Goal: Task Accomplishment & Management: Use online tool/utility

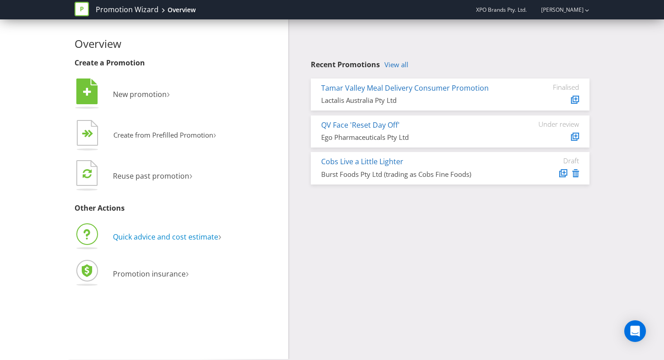
click at [166, 235] on span "Quick advice and cost estimate" at bounding box center [165, 237] width 105 height 10
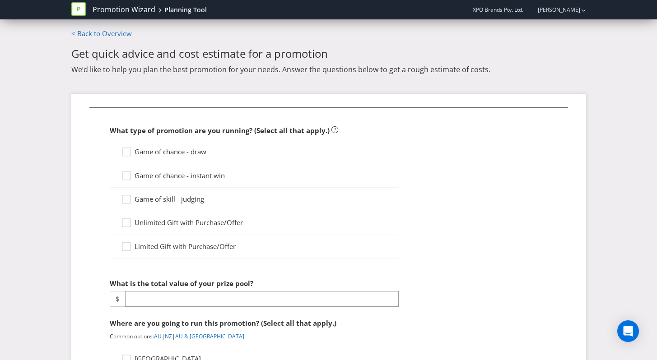
click at [179, 159] on div "Game of chance - draw" at bounding box center [254, 152] width 289 height 24
click at [169, 172] on span "Game of chance - instant win" at bounding box center [180, 175] width 90 height 9
click at [0, 0] on input "Game of chance - instant win" at bounding box center [0, 0] width 0 height 0
click at [169, 152] on span "Game of chance - draw" at bounding box center [171, 151] width 72 height 9
click at [0, 0] on input "Game of chance - draw" at bounding box center [0, 0] width 0 height 0
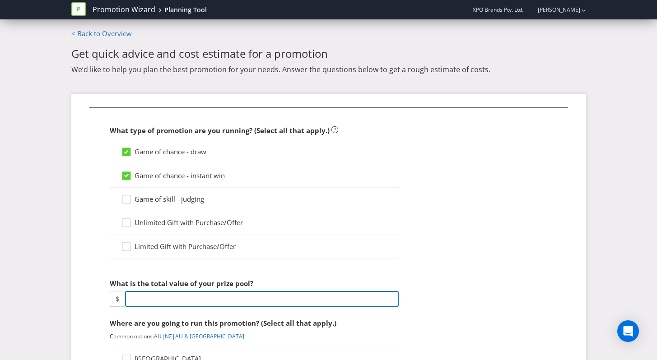
click at [169, 293] on input "number" at bounding box center [262, 299] width 274 height 16
paste input "1368664.00"
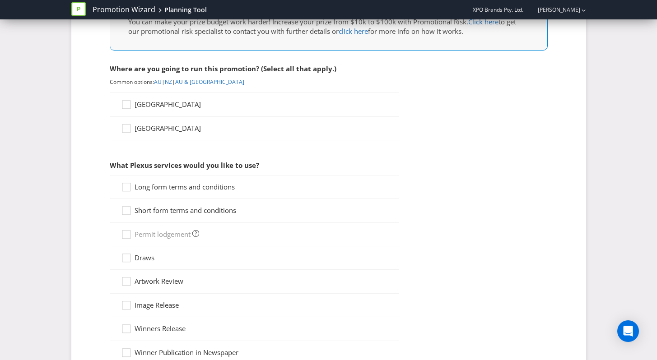
scroll to position [344, 0]
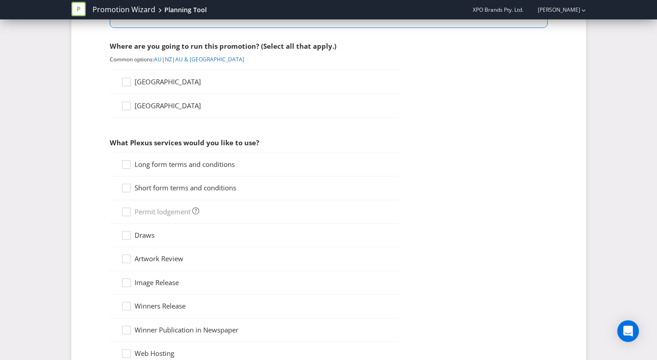
type input "1368664.00"
click at [153, 84] on span "[GEOGRAPHIC_DATA]" at bounding box center [168, 81] width 66 height 9
click at [0, 0] on input "[GEOGRAPHIC_DATA]" at bounding box center [0, 0] width 0 height 0
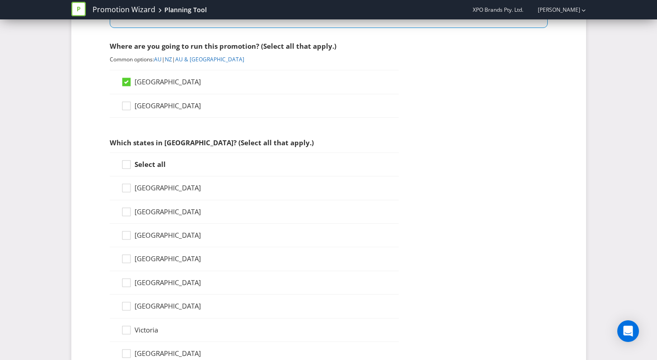
click at [152, 162] on strong "Select all" at bounding box center [150, 164] width 31 height 9
click at [0, 0] on input "Select all" at bounding box center [0, 0] width 0 height 0
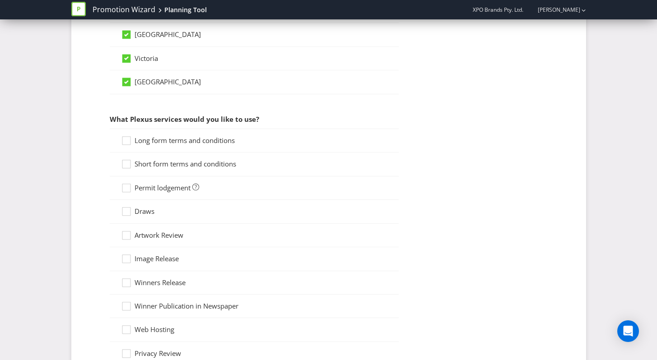
scroll to position [627, 0]
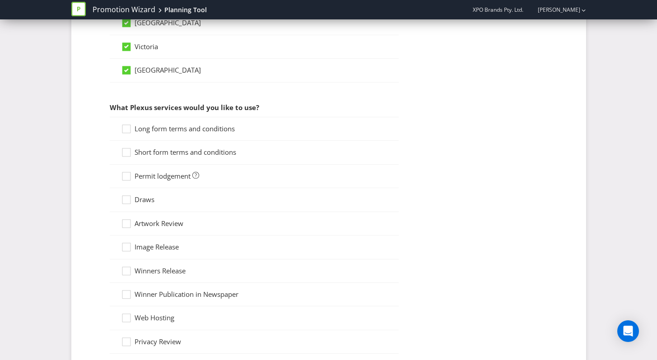
click at [150, 131] on span "Long form terms and conditions" at bounding box center [185, 128] width 100 height 9
click at [0, 0] on input "Long form terms and conditions" at bounding box center [0, 0] width 0 height 0
click at [146, 152] on span "Short form terms and conditions" at bounding box center [186, 152] width 102 height 9
click at [0, 0] on input "Short form terms and conditions" at bounding box center [0, 0] width 0 height 0
click at [144, 177] on span "Permit lodgement" at bounding box center [163, 176] width 56 height 9
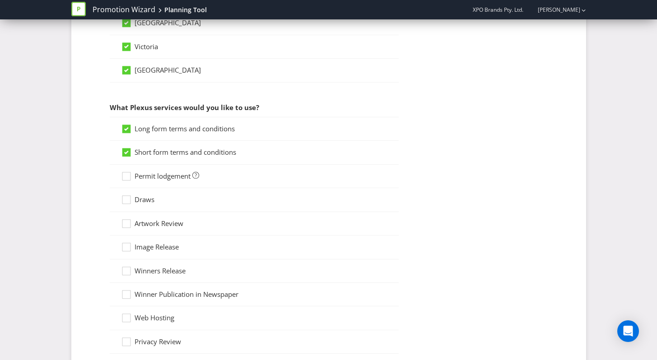
click at [0, 0] on input "Permit lodgement" at bounding box center [0, 0] width 0 height 0
click at [136, 199] on span "Draws" at bounding box center [145, 199] width 20 height 9
click at [0, 0] on input "Draws" at bounding box center [0, 0] width 0 height 0
click at [132, 226] on icon at bounding box center [128, 226] width 14 height 14
click at [0, 0] on input "Artwork Review" at bounding box center [0, 0] width 0 height 0
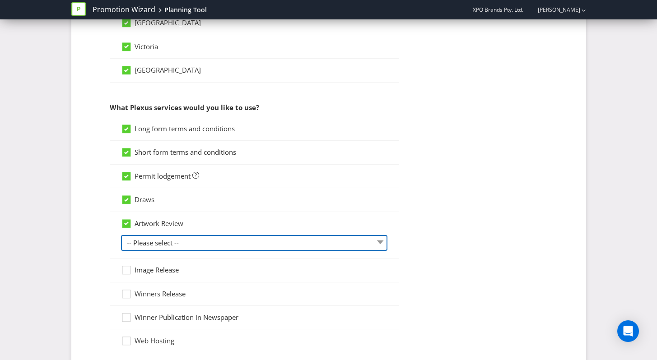
click at [138, 241] on select "-- Please select -- 1 piece 2-4 pieces (provided at same time) 5-7 pieces (prov…" at bounding box center [254, 243] width 266 height 16
select select "MARKETING_REVIEW_1"
click at [121, 235] on select "-- Please select -- 1 piece 2-4 pieces (provided at same time) 5-7 pieces (prov…" at bounding box center [254, 243] width 266 height 16
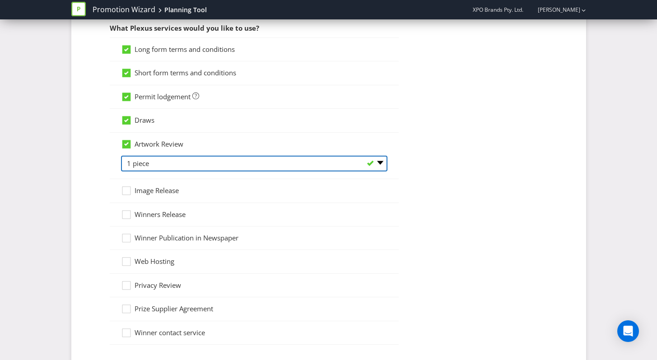
scroll to position [707, 0]
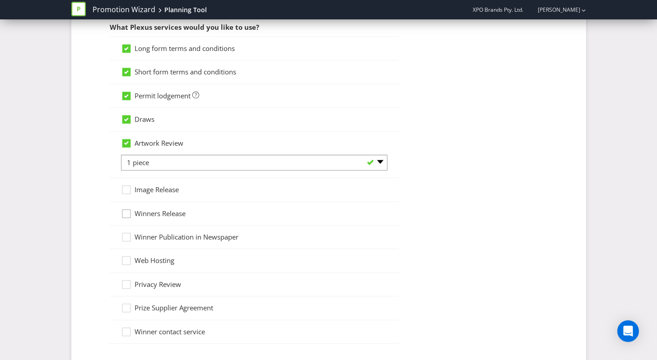
click at [128, 217] on icon at bounding box center [128, 216] width 14 height 14
click at [0, 0] on input "Winners Release" at bounding box center [0, 0] width 0 height 0
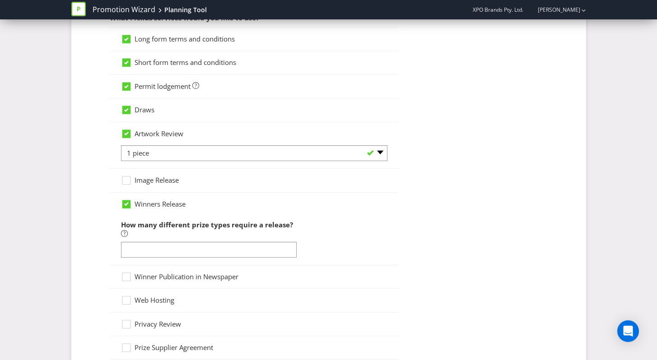
scroll to position [718, 0]
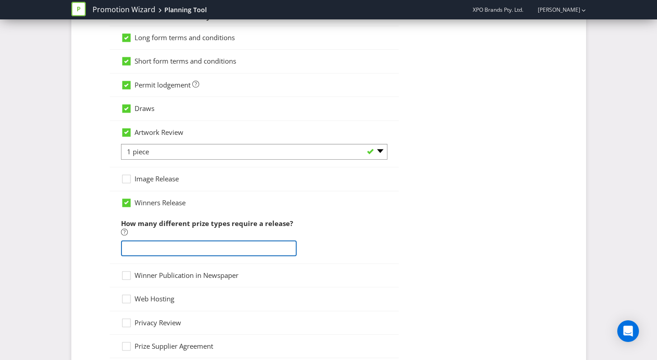
click at [135, 247] on input "number" at bounding box center [209, 249] width 176 height 16
type input "-2"
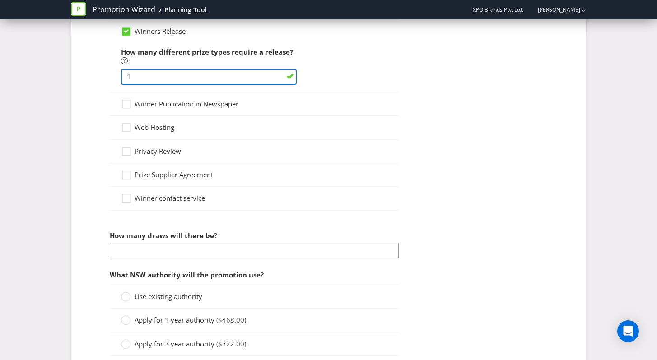
scroll to position [918, 0]
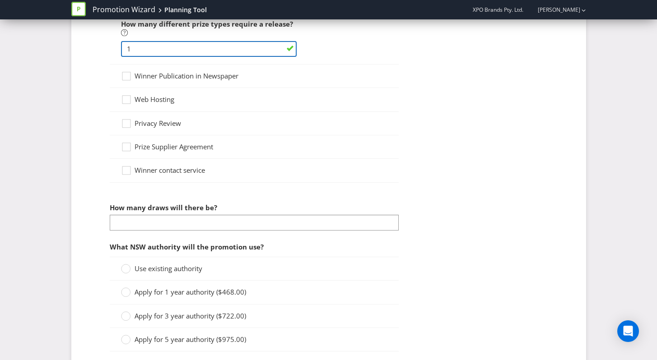
type input "1"
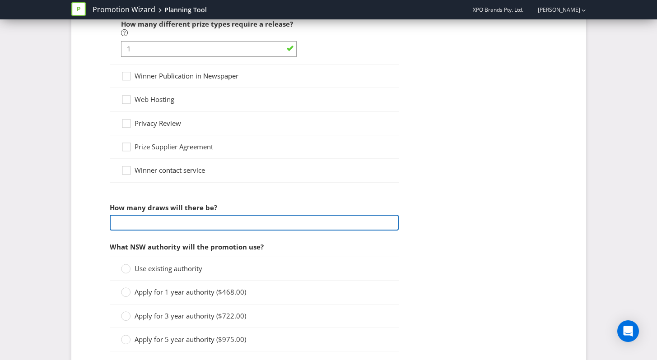
click at [158, 228] on input "number" at bounding box center [254, 223] width 289 height 16
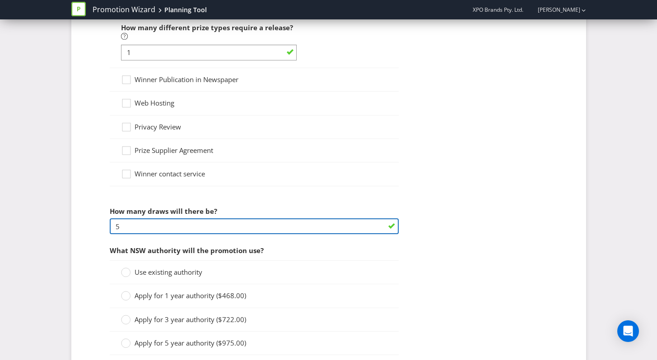
scroll to position [915, 0]
type input "5"
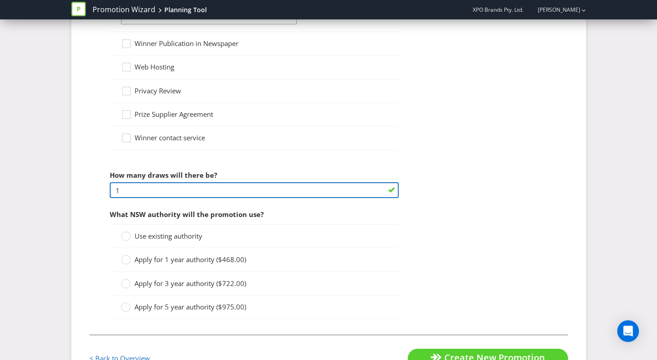
scroll to position [985, 0]
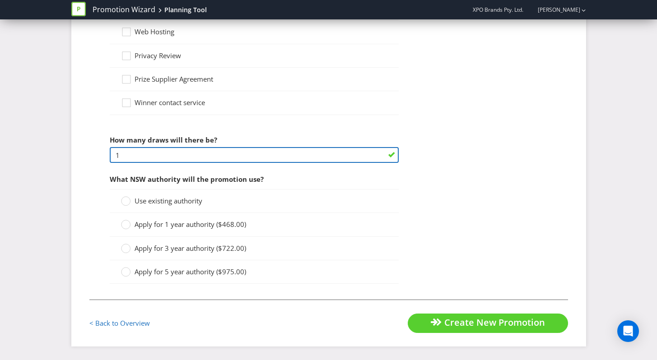
type input "1"
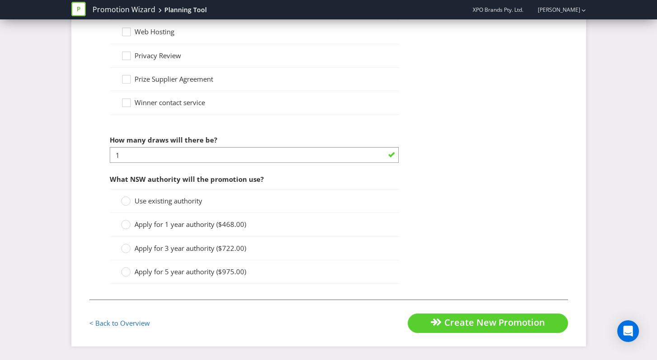
click at [162, 200] on span "Use existing authority" at bounding box center [169, 200] width 68 height 9
click at [0, 0] on input "Use existing authority" at bounding box center [0, 0] width 0 height 0
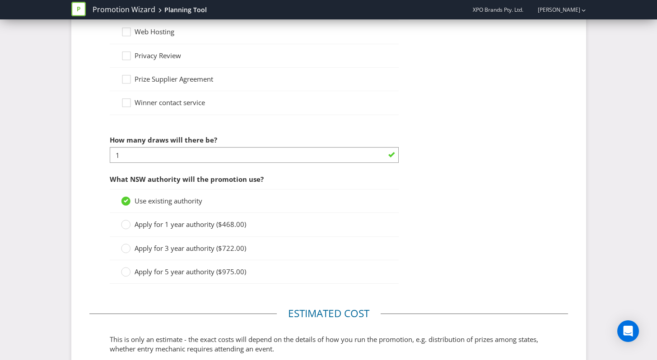
scroll to position [1411, 0]
